Goal: Information Seeking & Learning: Learn about a topic

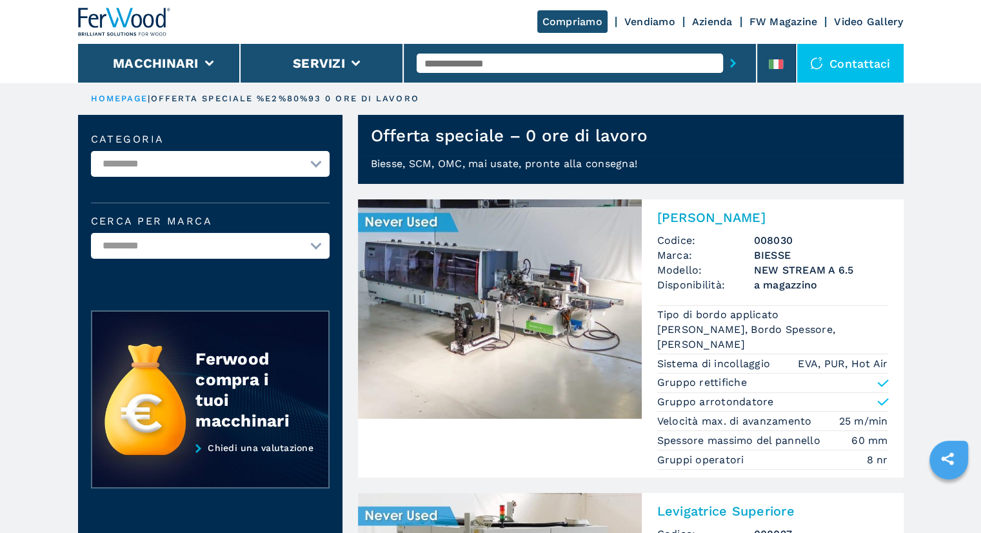
click at [525, 66] on input "text" at bounding box center [570, 63] width 306 height 19
type input "**********"
click at [723, 48] on button "submit-button" at bounding box center [733, 63] width 20 height 30
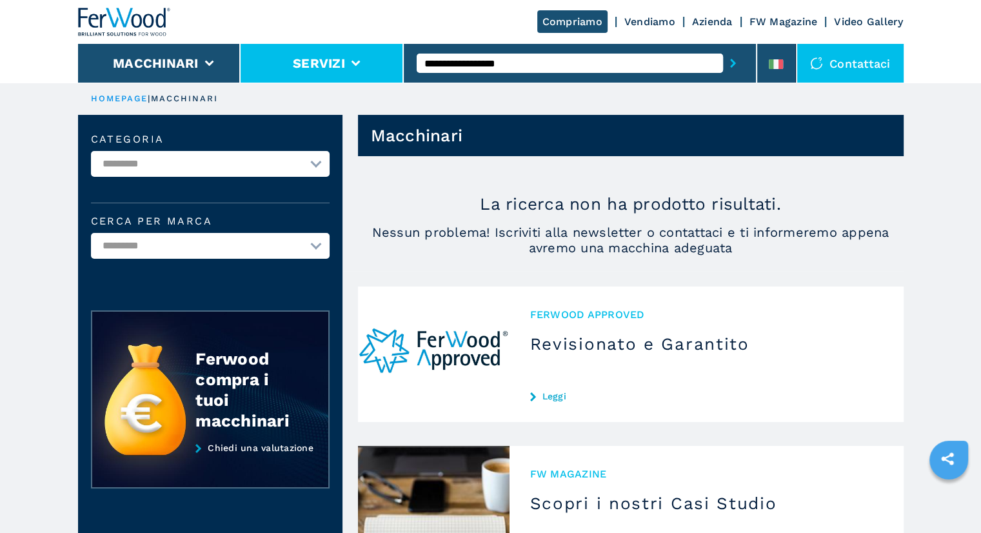
drag, startPoint x: 548, startPoint y: 55, endPoint x: 361, endPoint y: 55, distance: 187.1
click at [361, 55] on div "**********" at bounding box center [491, 41] width 826 height 83
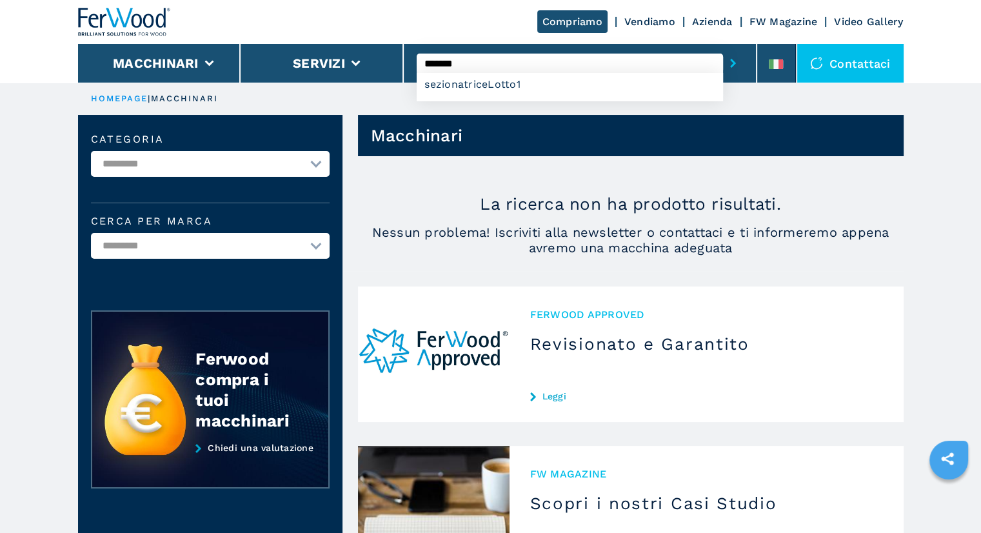
type input "*******"
click at [723, 48] on button "submit-button" at bounding box center [733, 63] width 20 height 30
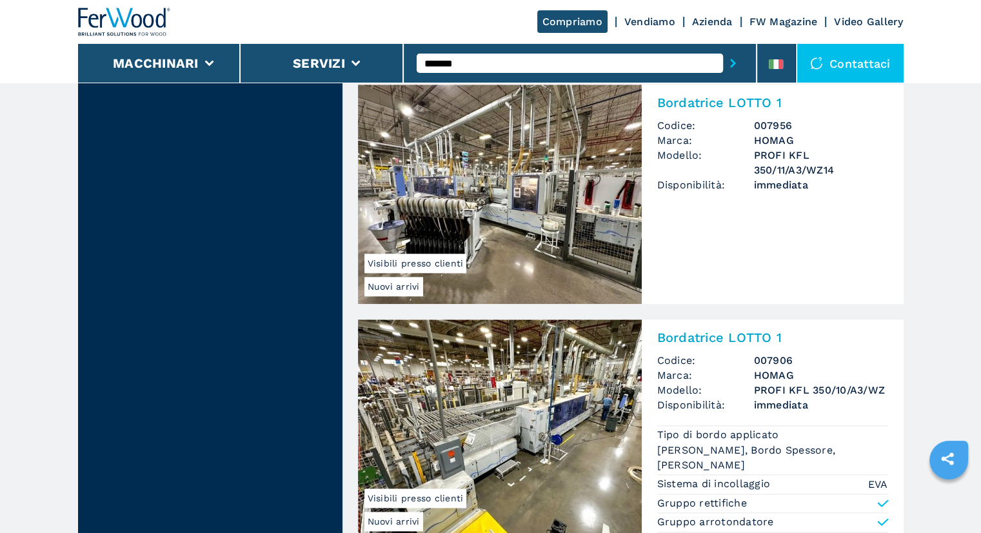
scroll to position [1505, 0]
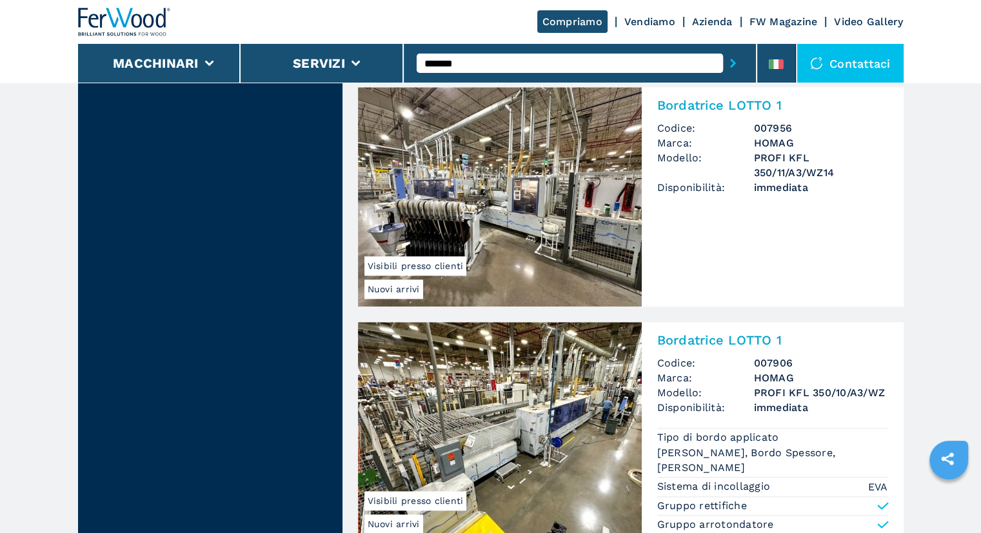
click at [488, 411] on img at bounding box center [500, 431] width 284 height 219
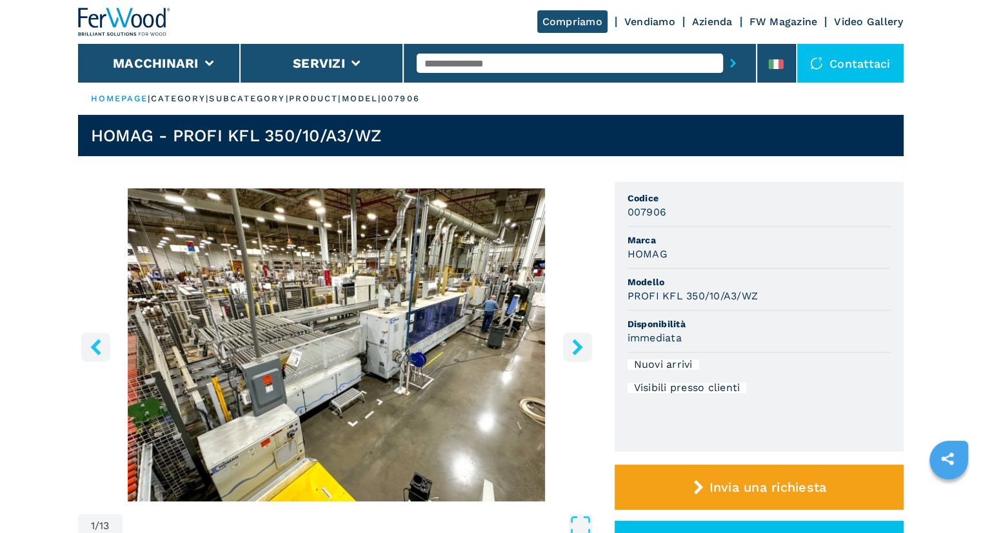
click at [583, 342] on icon "right-button" at bounding box center [578, 347] width 16 height 16
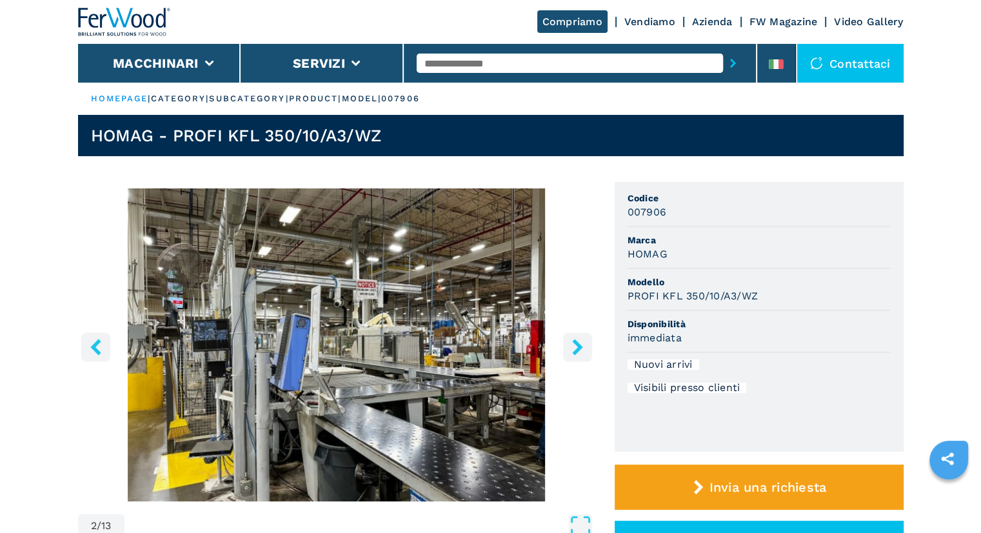
click at [583, 342] on icon "right-button" at bounding box center [578, 347] width 16 height 16
click at [581, 342] on icon "right-button" at bounding box center [578, 347] width 16 height 16
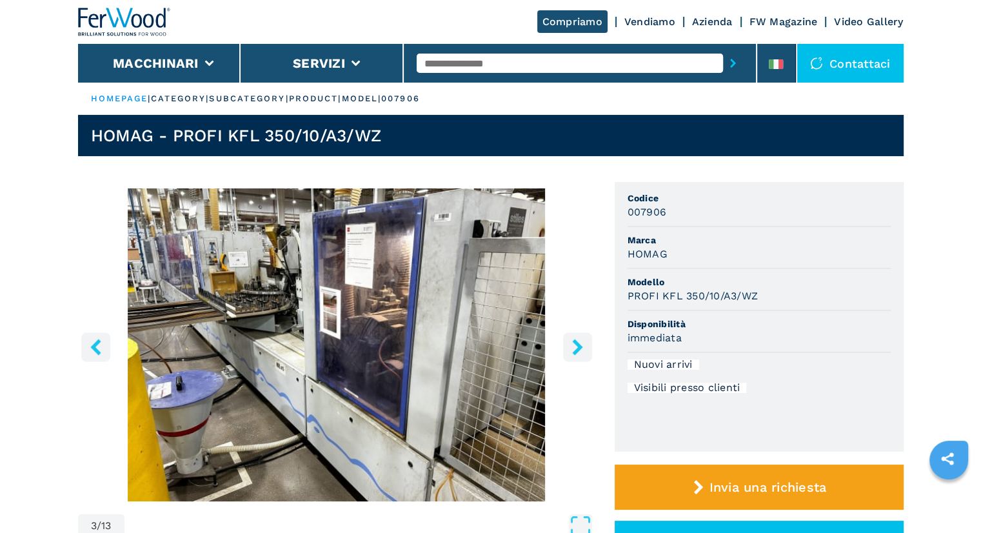
click at [579, 343] on icon "right-button" at bounding box center [578, 347] width 16 height 16
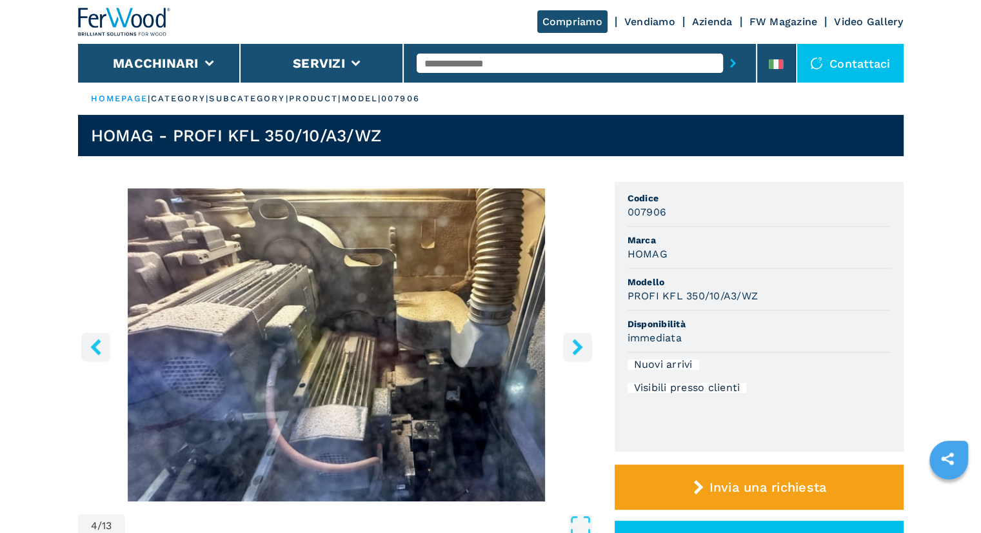
click at [579, 343] on icon "right-button" at bounding box center [578, 347] width 16 height 16
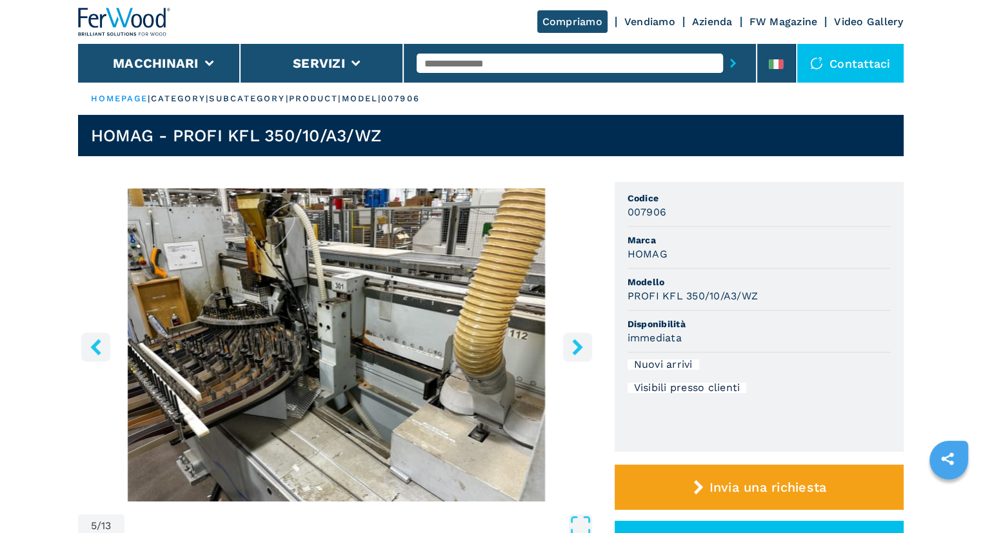
click at [579, 343] on icon "right-button" at bounding box center [578, 347] width 16 height 16
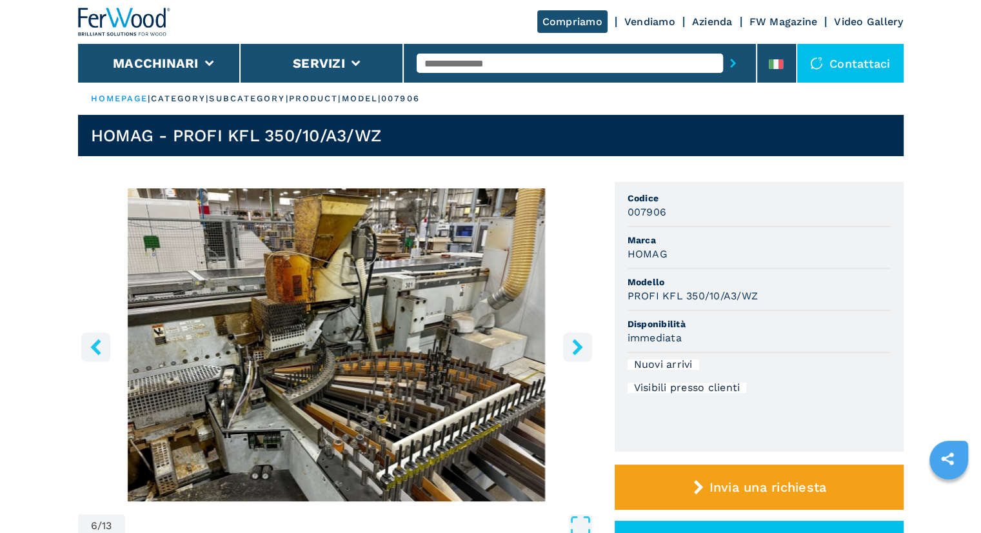
click at [577, 343] on icon "right-button" at bounding box center [577, 347] width 10 height 16
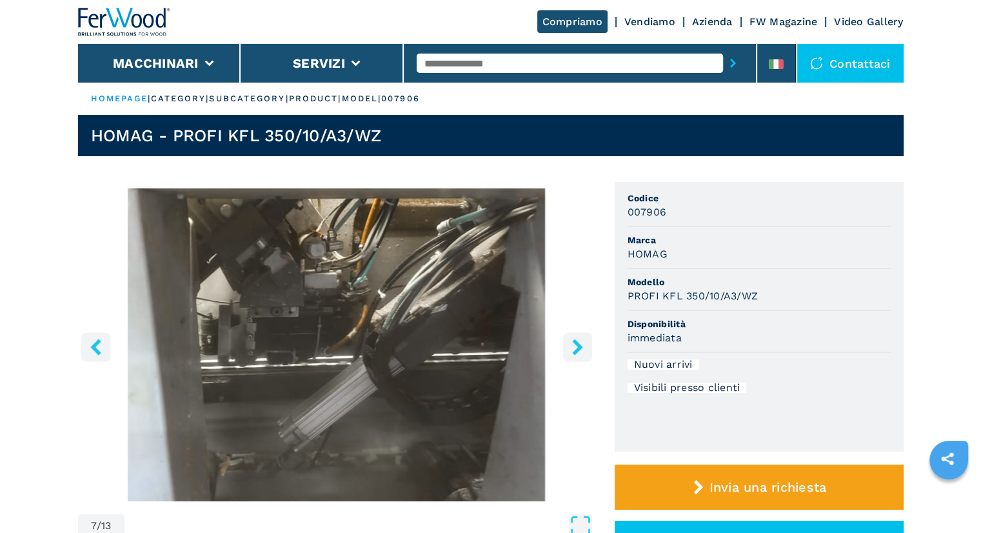
click at [577, 343] on icon "right-button" at bounding box center [577, 347] width 10 height 16
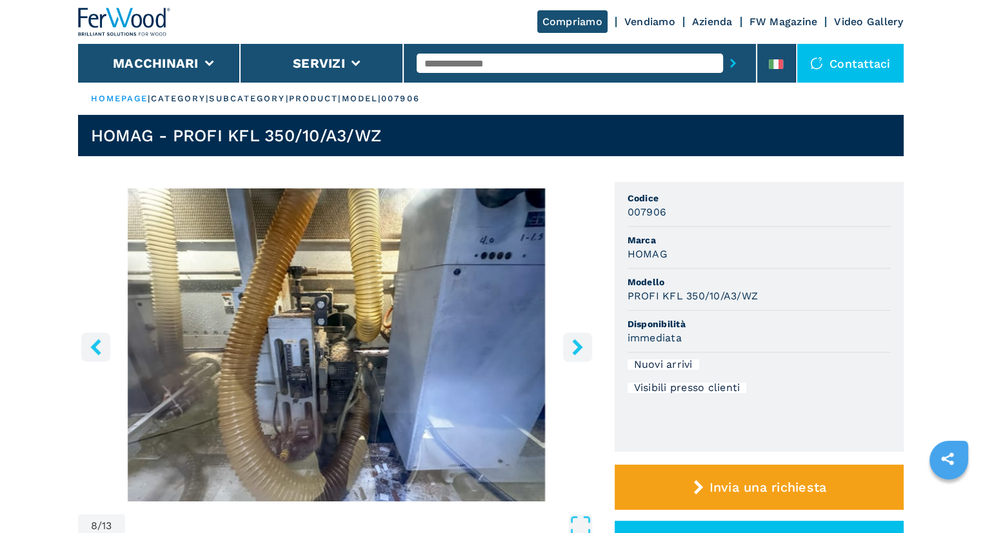
click at [577, 343] on icon "right-button" at bounding box center [577, 347] width 10 height 16
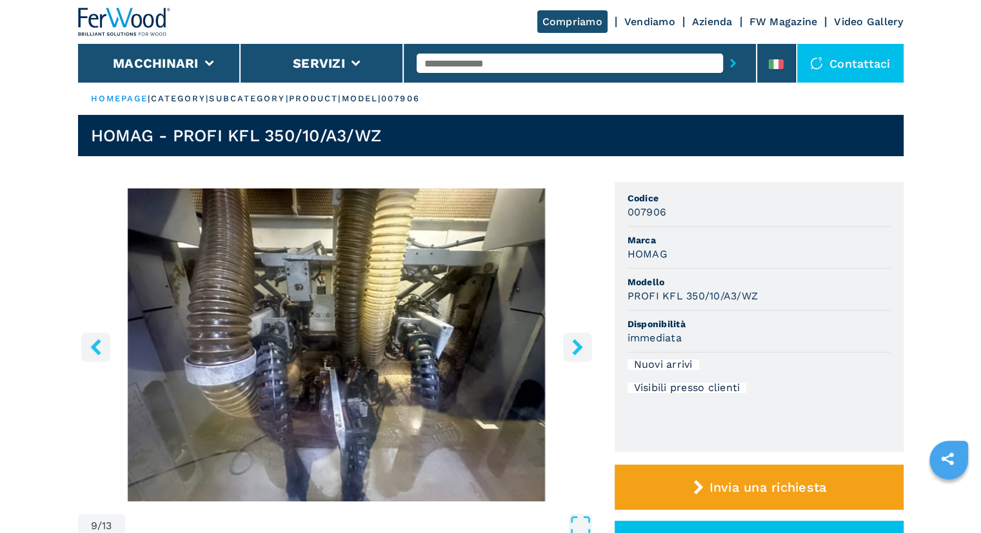
click at [577, 343] on icon "right-button" at bounding box center [577, 347] width 10 height 16
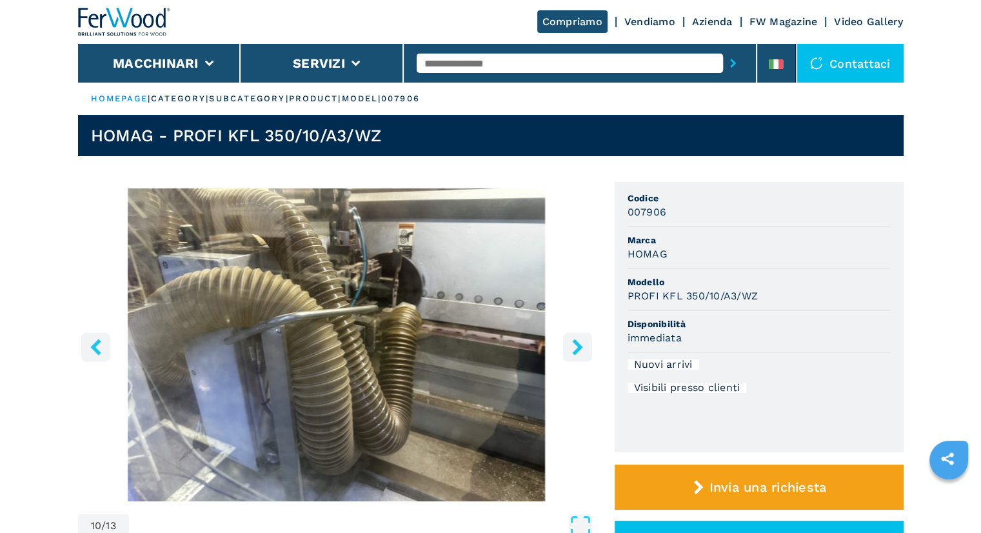
click at [577, 343] on icon "right-button" at bounding box center [577, 347] width 10 height 16
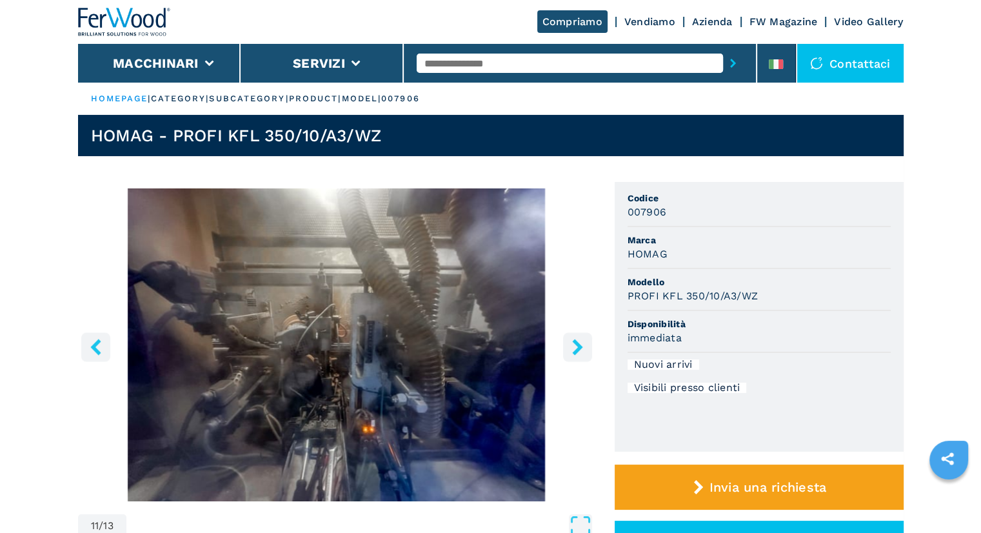
click at [577, 343] on icon "right-button" at bounding box center [577, 347] width 10 height 16
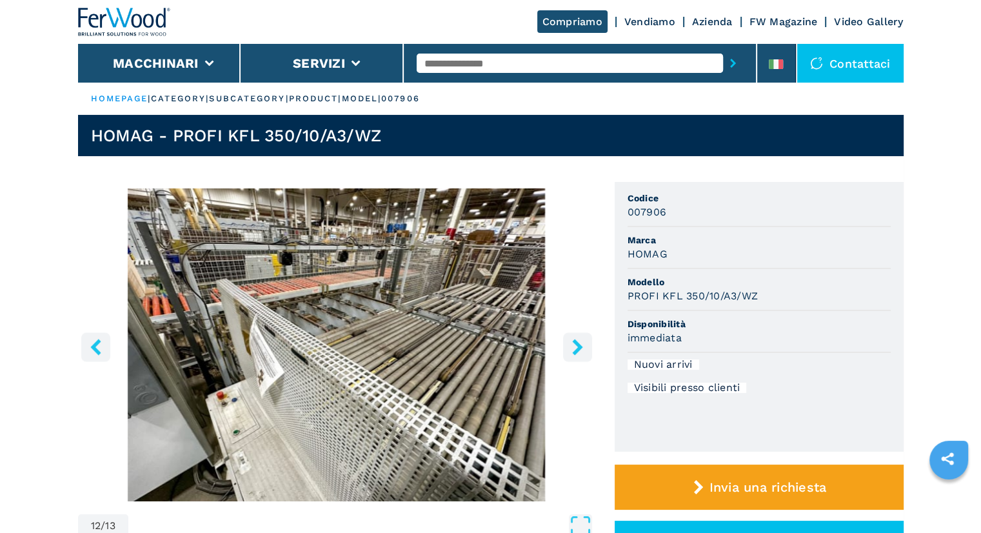
click at [577, 343] on icon "right-button" at bounding box center [577, 347] width 10 height 16
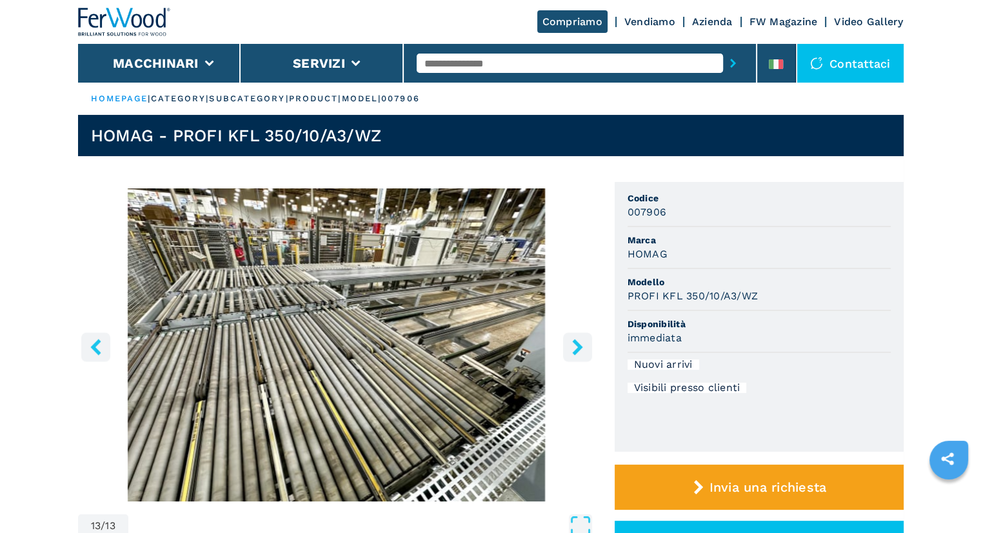
click at [577, 343] on icon "right-button" at bounding box center [577, 347] width 10 height 16
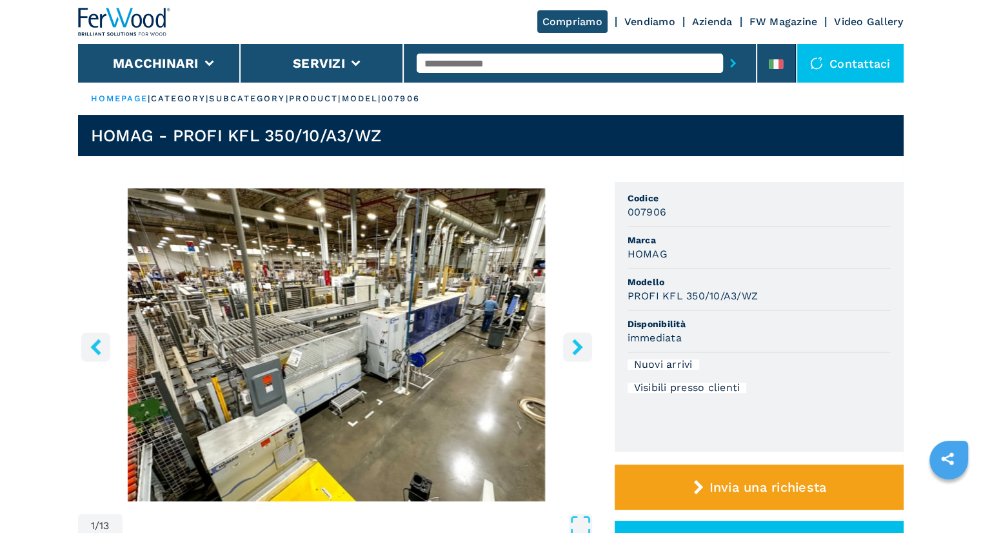
click at [577, 343] on icon "right-button" at bounding box center [577, 347] width 10 height 16
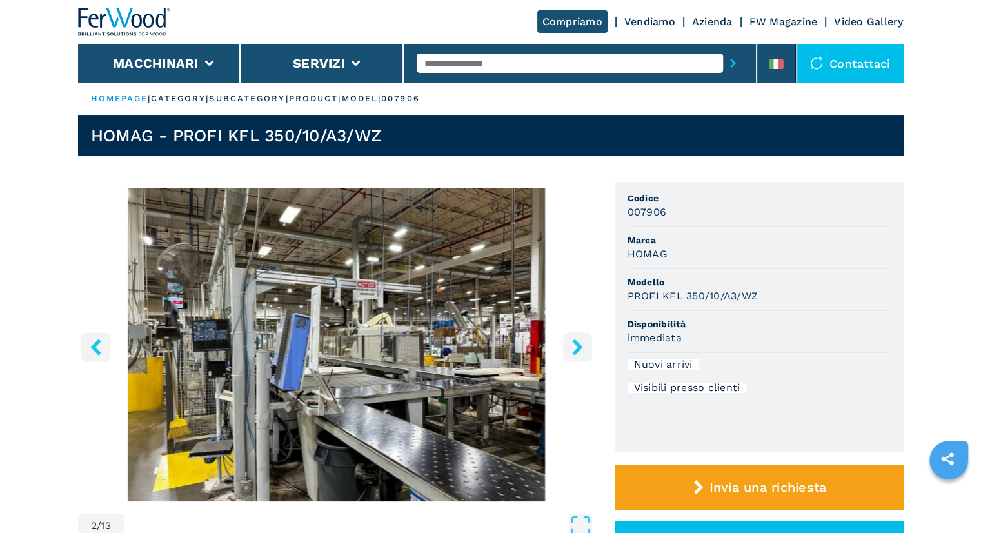
click at [577, 343] on icon "right-button" at bounding box center [577, 347] width 10 height 16
click at [568, 346] on button "right-button" at bounding box center [577, 346] width 29 height 29
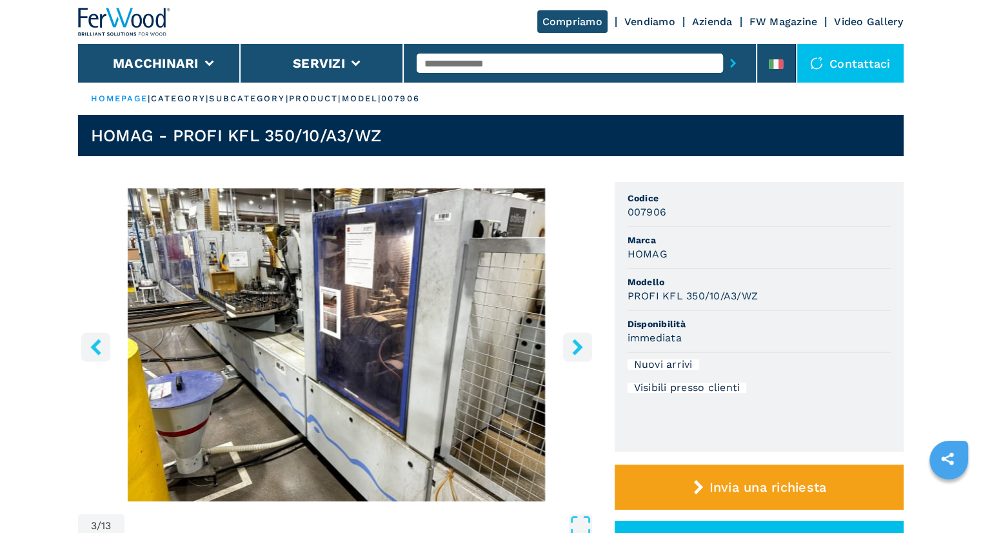
click at [583, 351] on icon "right-button" at bounding box center [578, 347] width 16 height 16
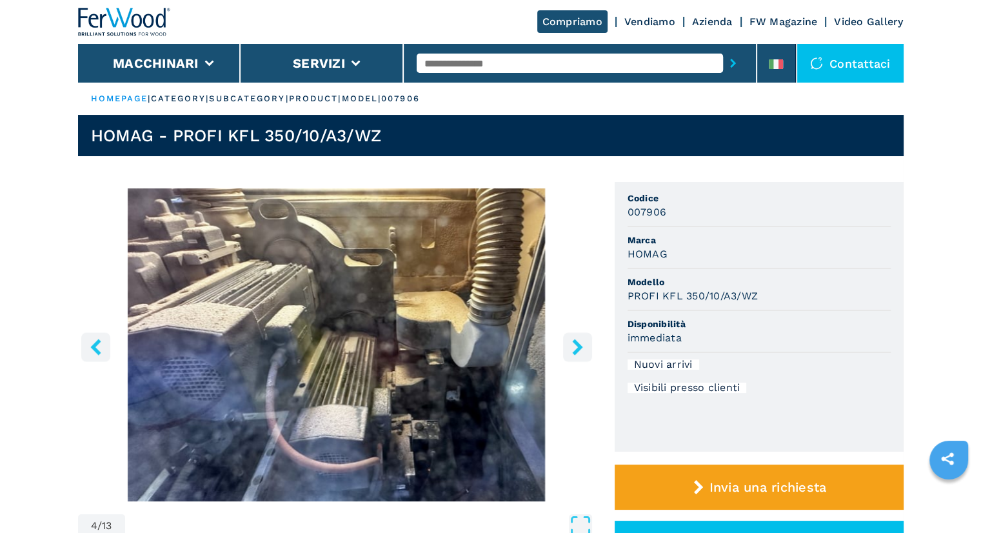
click at [583, 351] on icon "right-button" at bounding box center [578, 347] width 16 height 16
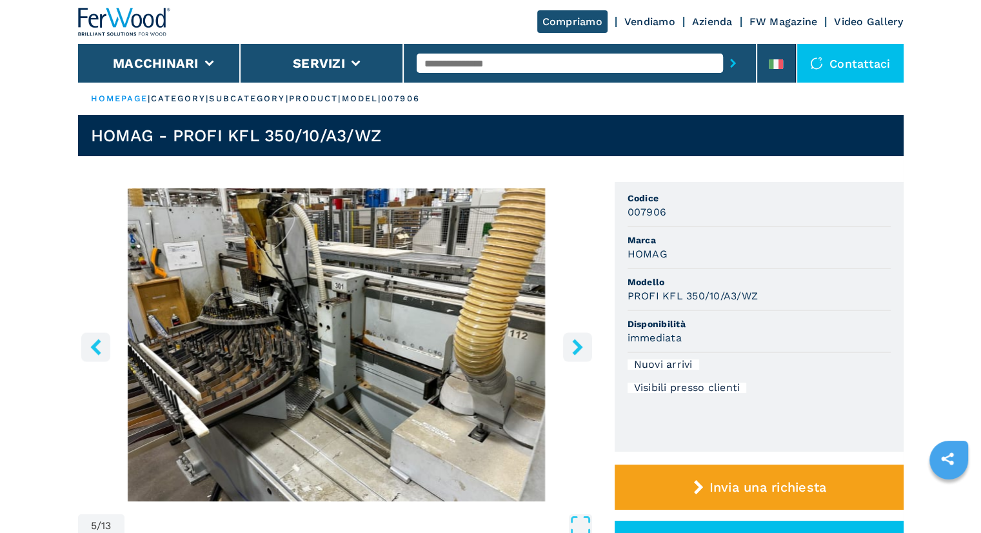
click at [579, 352] on icon "right-button" at bounding box center [578, 347] width 16 height 16
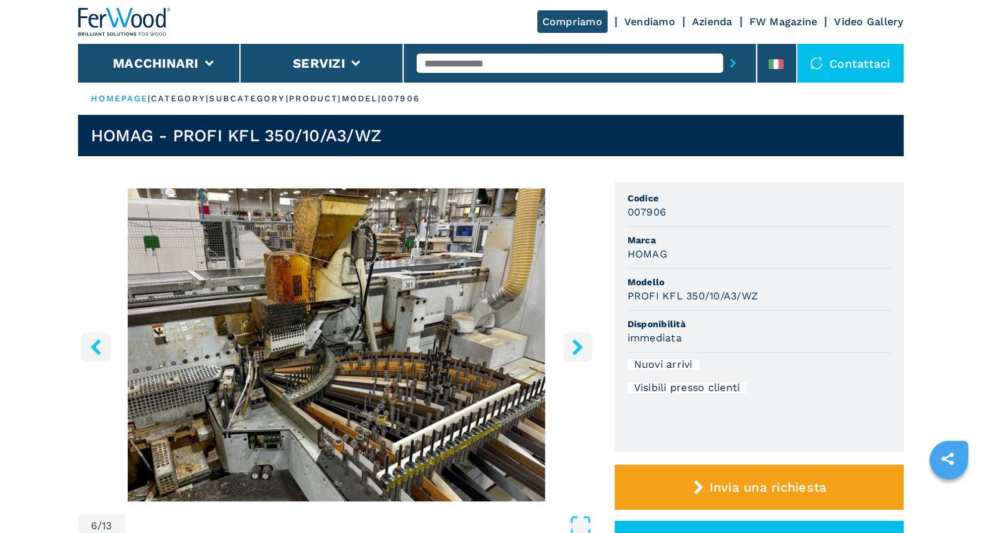
click at [559, 351] on img "Go to Slide 6" at bounding box center [336, 344] width 517 height 313
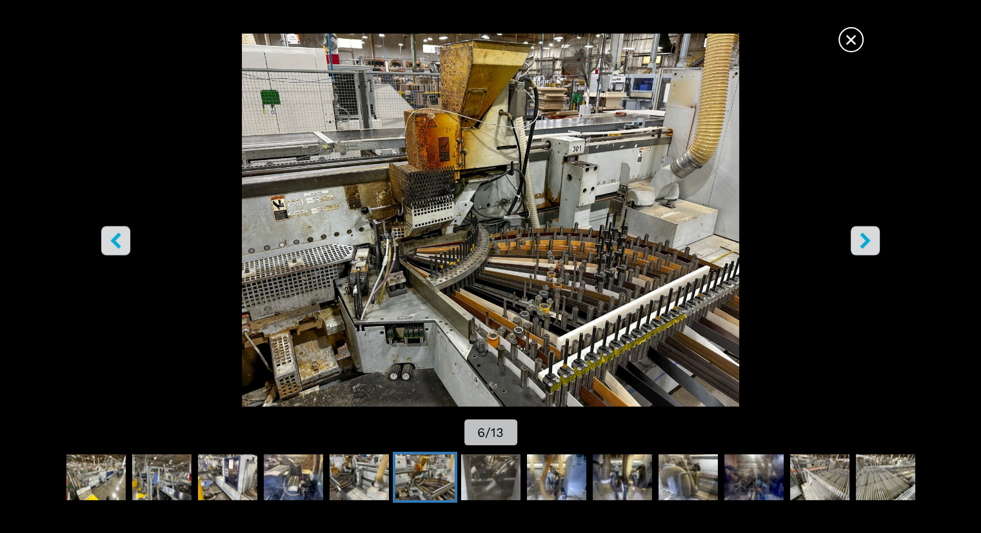
click at [858, 46] on span "×" at bounding box center [851, 37] width 23 height 23
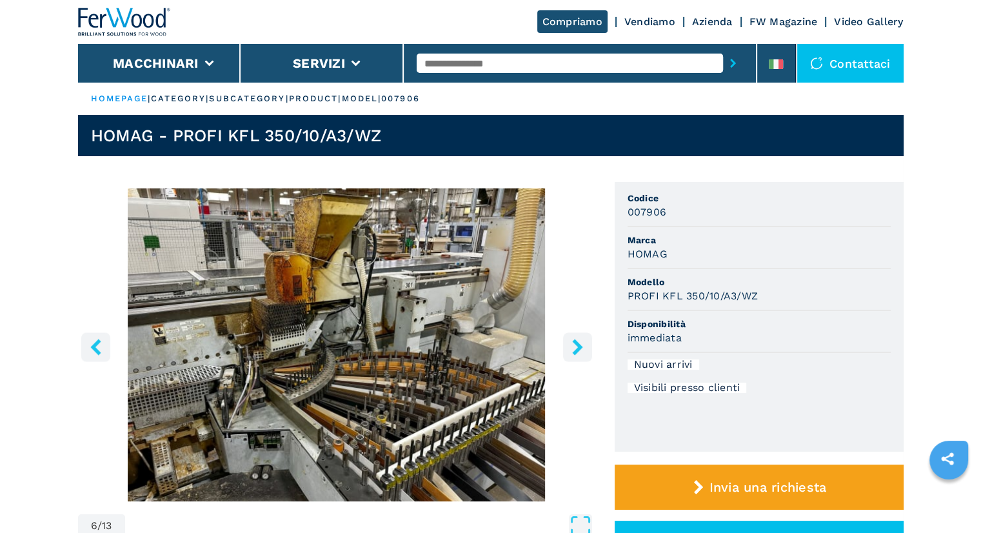
click at [577, 350] on icon "right-button" at bounding box center [577, 347] width 10 height 16
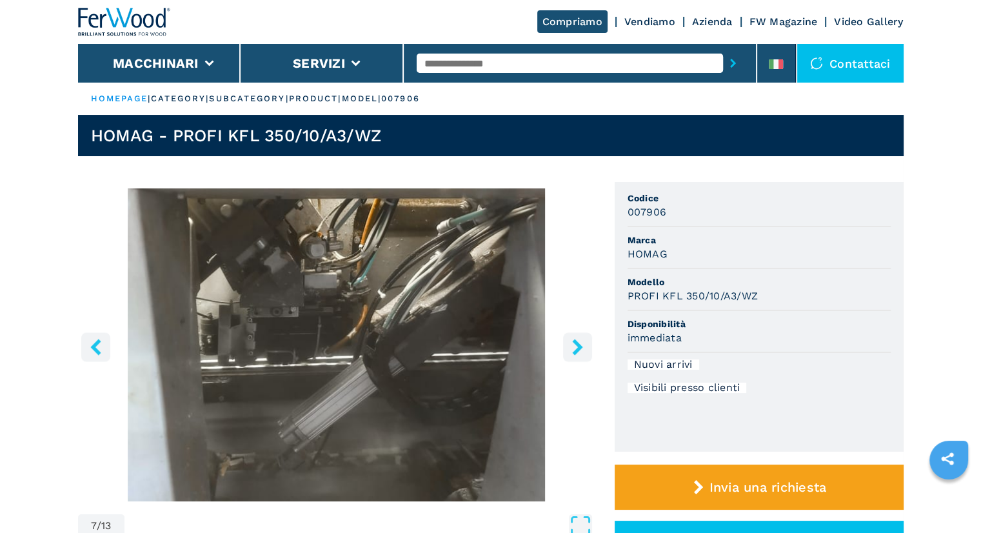
click at [585, 345] on icon "right-button" at bounding box center [578, 347] width 16 height 16
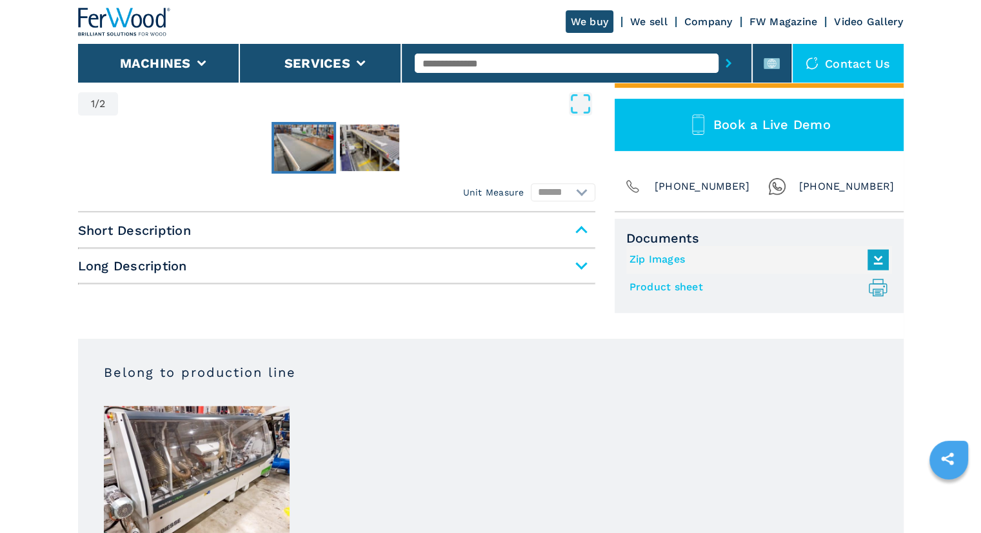
scroll to position [430, 0]
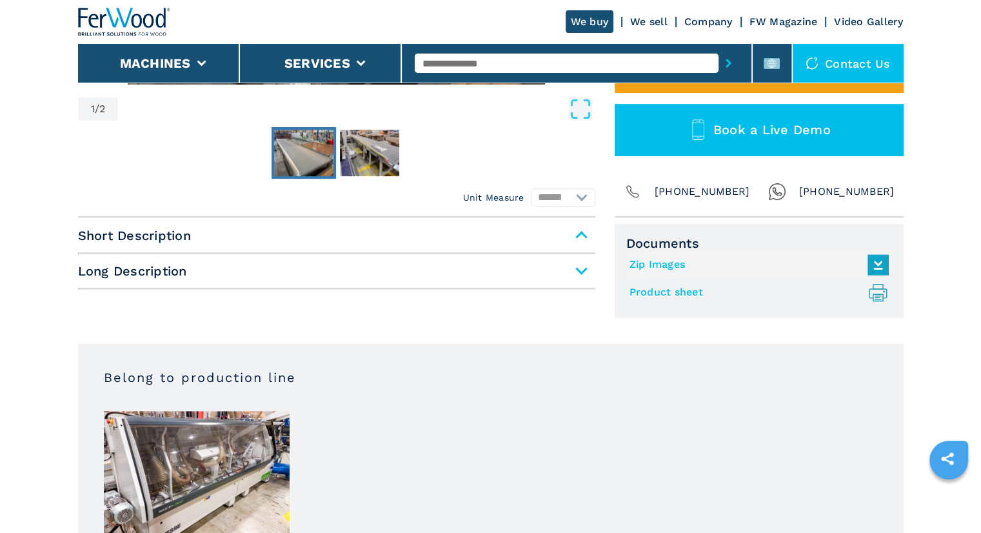
click at [583, 266] on span "Long Description" at bounding box center [336, 270] width 517 height 23
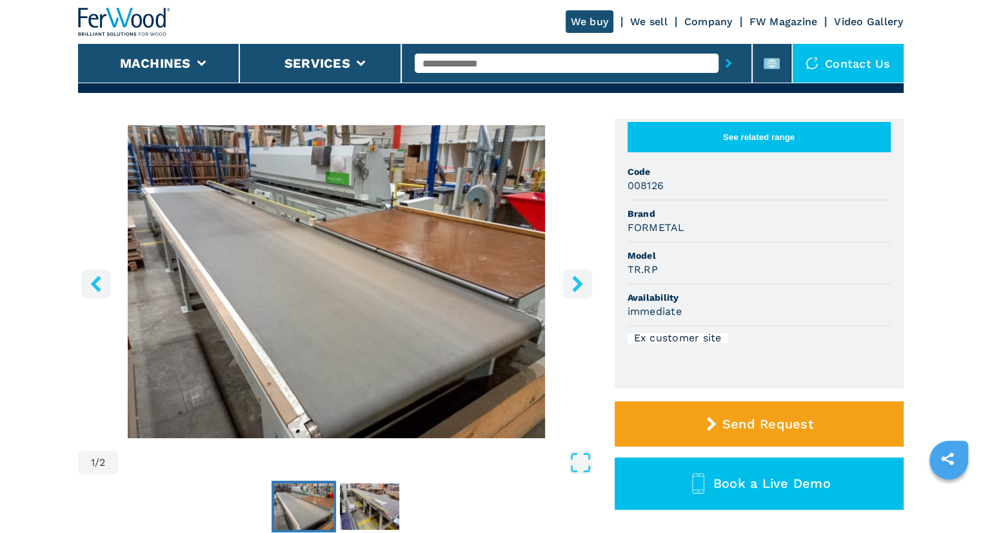
scroll to position [0, 0]
